Goal: Transaction & Acquisition: Purchase product/service

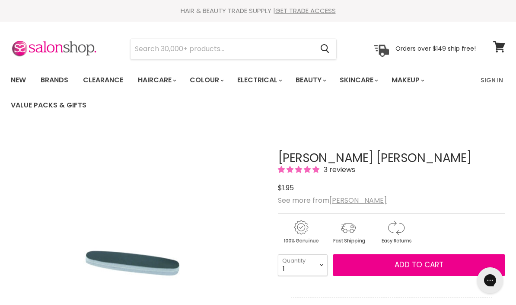
click at [343, 197] on u "[PERSON_NAME]" at bounding box center [359, 200] width 58 height 10
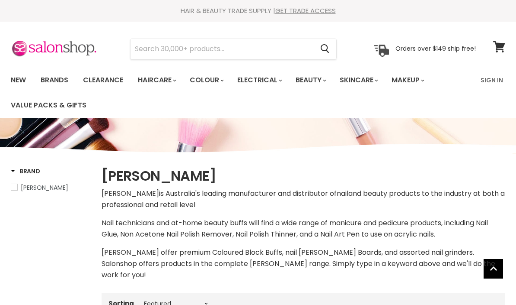
select select "manual"
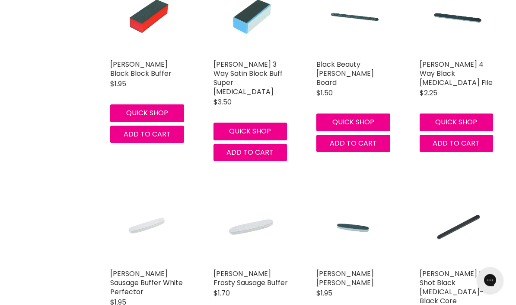
scroll to position [2102, 0]
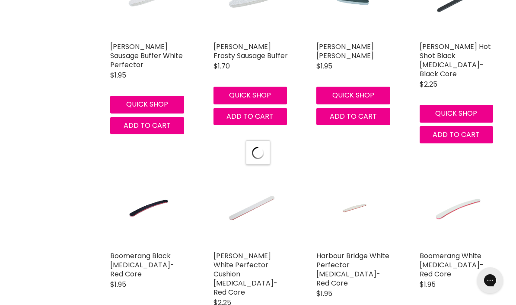
select select "manual"
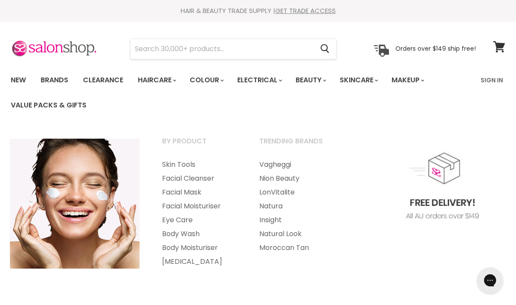
click at [278, 54] on input "Search" at bounding box center [222, 49] width 183 height 20
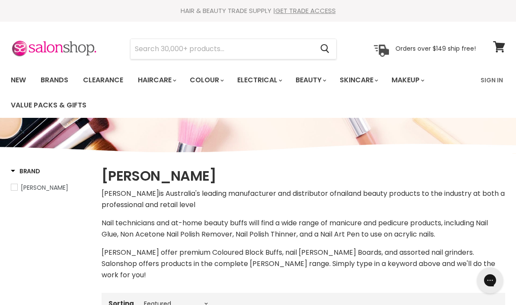
type input "M"
click at [62, 83] on link "Brands" at bounding box center [54, 80] width 41 height 18
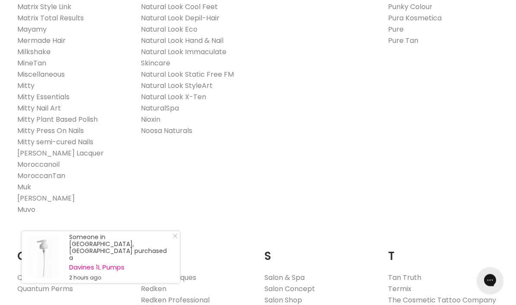
scroll to position [1126, 0]
click at [28, 181] on link "Muk" at bounding box center [24, 186] width 14 height 10
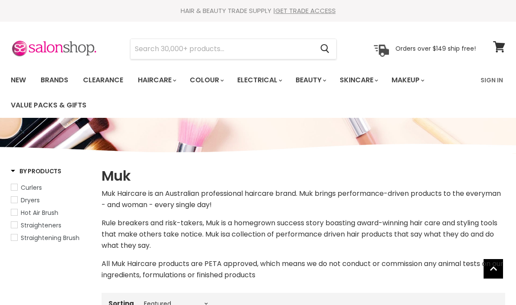
select select "manual"
click at [58, 83] on link "Brands" at bounding box center [54, 80] width 41 height 18
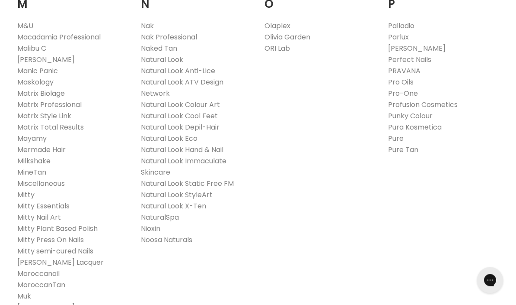
scroll to position [1017, 0]
click at [477, 122] on li "Pura Kosmetica" at bounding box center [443, 127] width 111 height 11
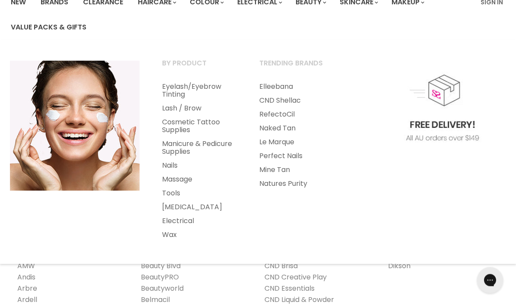
scroll to position [78, 0]
click at [196, 150] on link "Manicure & Pedicure Supplies" at bounding box center [199, 148] width 96 height 22
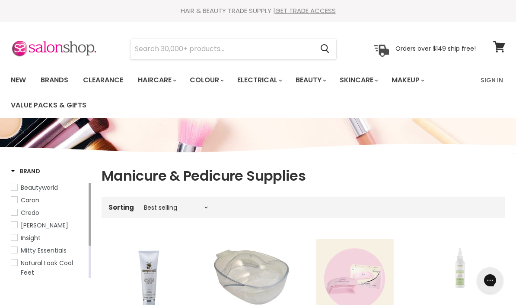
click at [230, 48] on input "Search" at bounding box center [222, 49] width 183 height 20
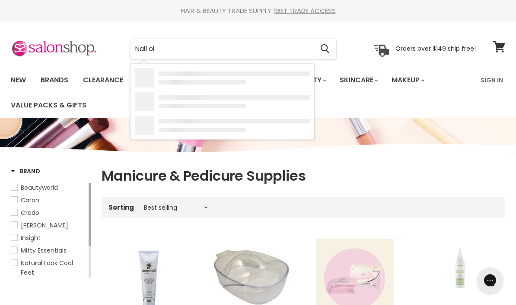
type input "Nail oil"
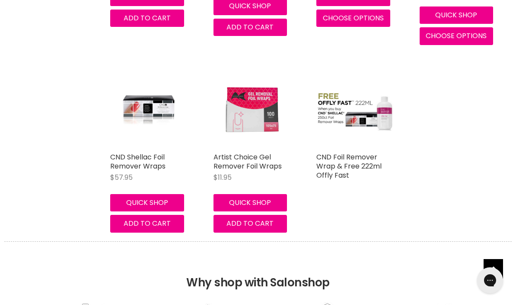
scroll to position [707, 0]
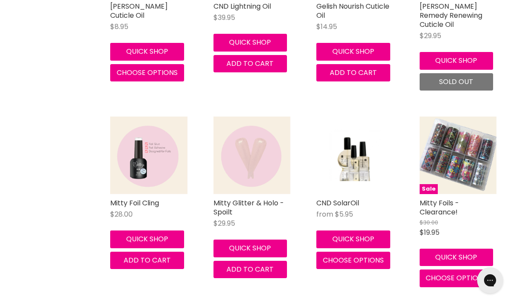
scroll to position [497, 0]
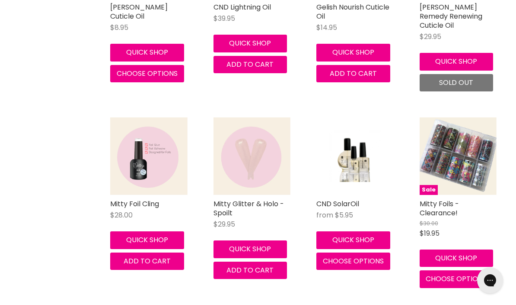
click at [363, 177] on img "Main content" at bounding box center [355, 155] width 51 height 77
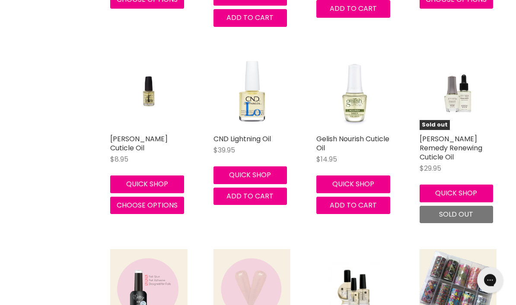
scroll to position [365, 0]
click at [140, 97] on img "Main content" at bounding box center [148, 91] width 51 height 77
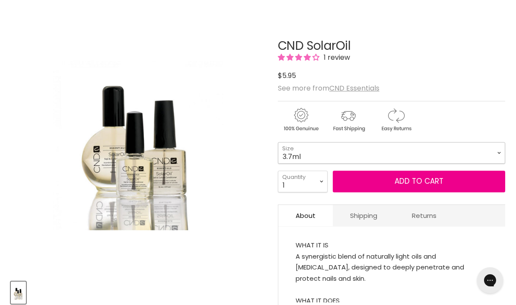
click at [495, 148] on select "3.7ml 7.3ml 15ml 68ml 118ml 40pk x 3.7ml" at bounding box center [392, 153] width 228 height 22
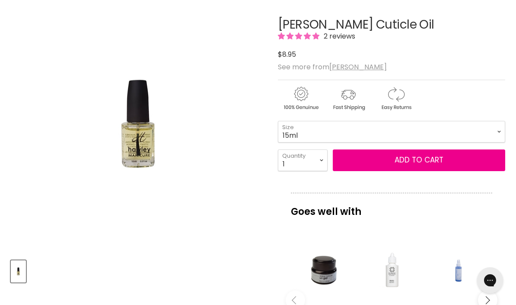
scroll to position [106, 0]
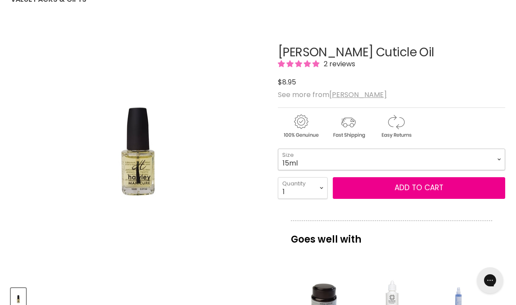
click at [491, 158] on select "15ml" at bounding box center [392, 159] width 228 height 22
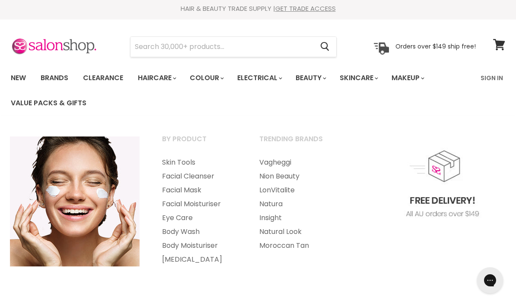
scroll to position [9, 0]
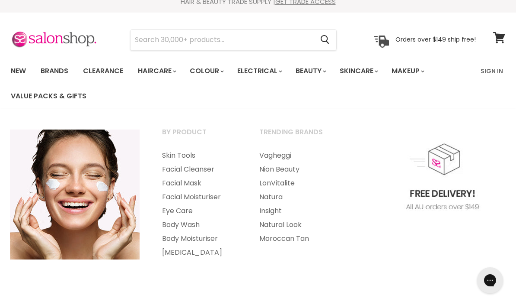
click at [54, 70] on link "Brands" at bounding box center [54, 71] width 41 height 18
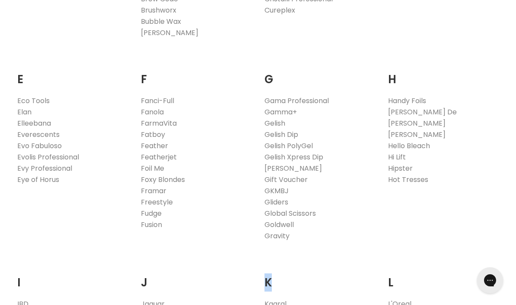
click at [402, 129] on link "[PERSON_NAME]" at bounding box center [417, 134] width 58 height 10
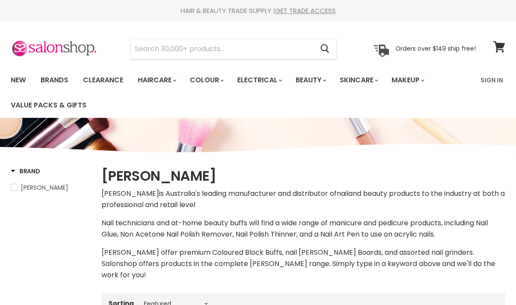
select select "manual"
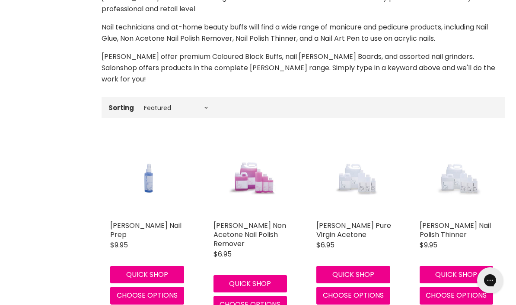
scroll to position [203, 0]
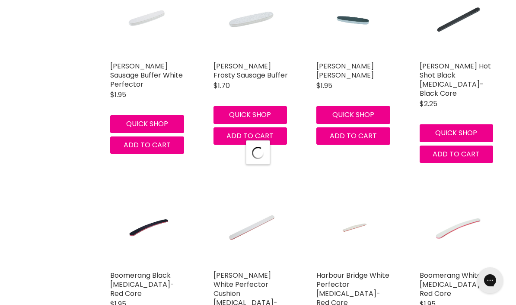
select select "manual"
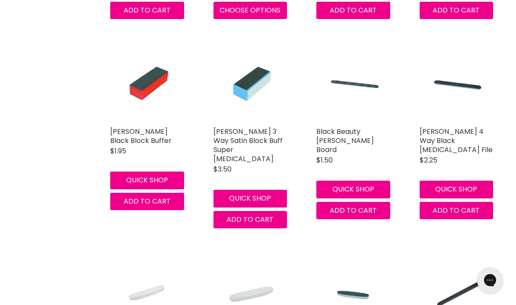
scroll to position [2034, 0]
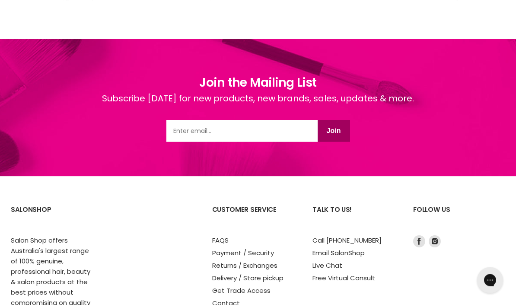
scroll to position [1426, 0]
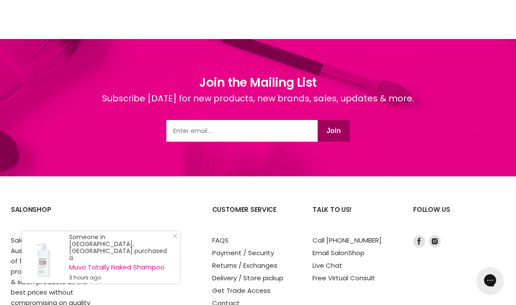
click at [231, 273] on link "Delivery / Store pickup" at bounding box center [247, 277] width 71 height 9
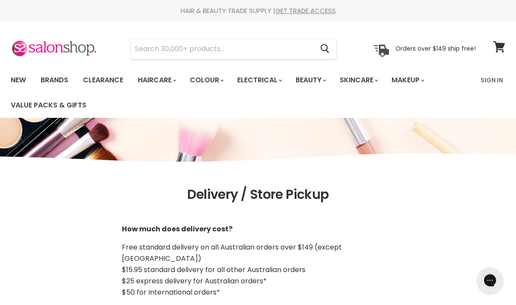
click at [260, 48] on input "Search" at bounding box center [222, 49] width 183 height 20
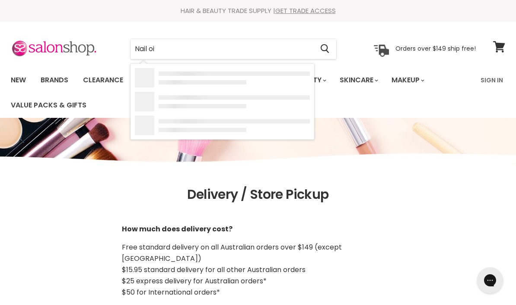
type input "Nail oil"
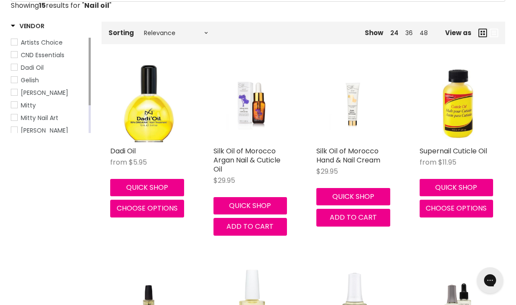
scroll to position [156, 0]
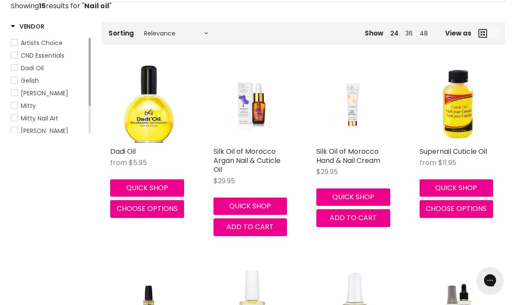
click at [263, 162] on link "Silk Oil of Morocco Argan Nail & Cuticle Oil" at bounding box center [247, 160] width 67 height 28
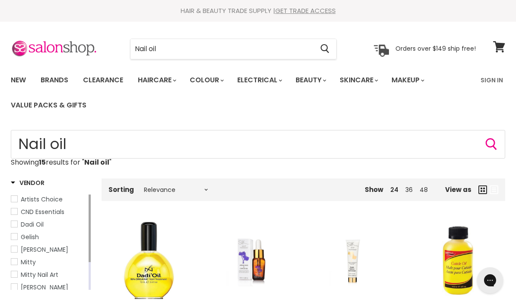
scroll to position [26, 0]
